Goal: Information Seeking & Learning: Check status

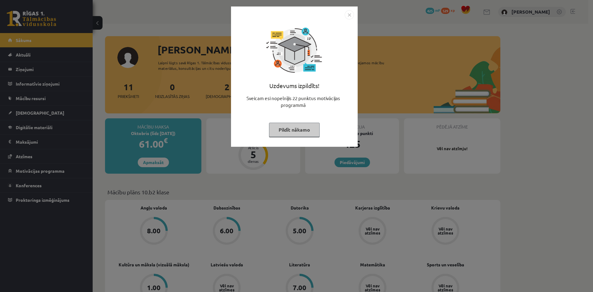
click at [352, 15] on img "Close" at bounding box center [349, 14] width 9 height 9
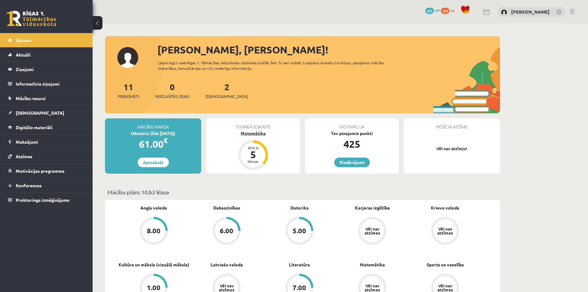
click at [259, 158] on div "5" at bounding box center [253, 154] width 19 height 10
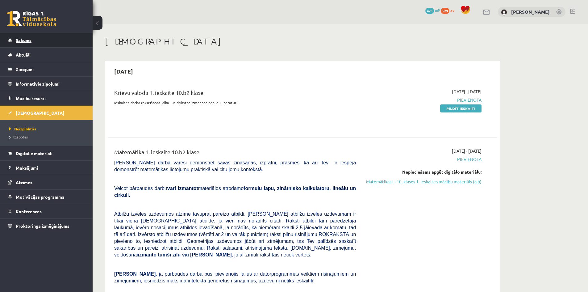
click at [20, 39] on span "Sākums" at bounding box center [24, 40] width 16 height 6
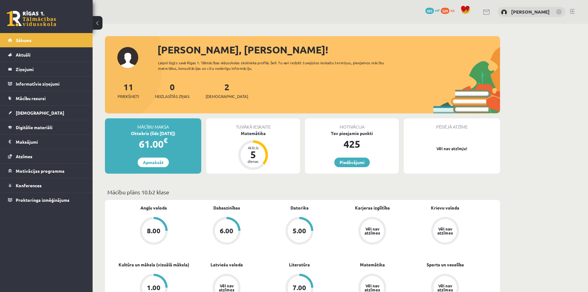
click at [269, 159] on div "Tuvākā ieskaite Matemātika Atlicis 5 dienas" at bounding box center [253, 145] width 94 height 55
click at [266, 159] on div "Atlicis 5 dienas" at bounding box center [253, 155] width 30 height 30
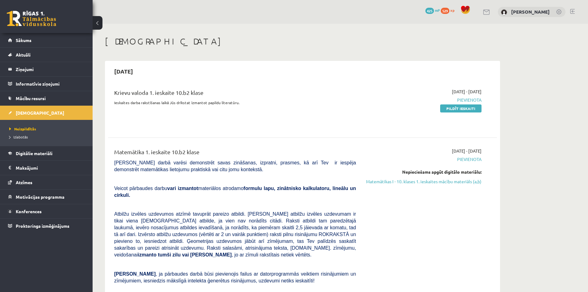
click at [575, 9] on link at bounding box center [572, 11] width 5 height 5
